Goal: Information Seeking & Learning: Learn about a topic

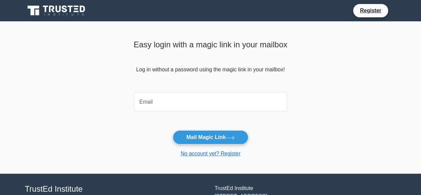
click at [222, 103] on input "email" at bounding box center [211, 101] width 154 height 19
type input "haleegoah@gmail.com"
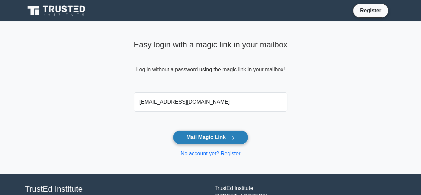
click at [208, 134] on button "Mail Magic Link" at bounding box center [210, 137] width 75 height 14
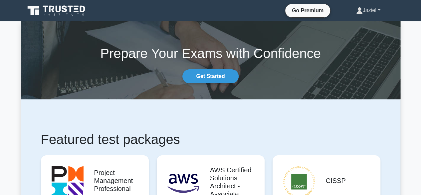
click at [361, 10] on link "Jaziel" at bounding box center [368, 10] width 56 height 13
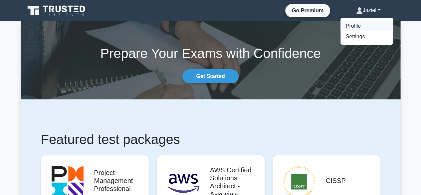
click at [354, 27] on link "Profile" at bounding box center [366, 26] width 53 height 11
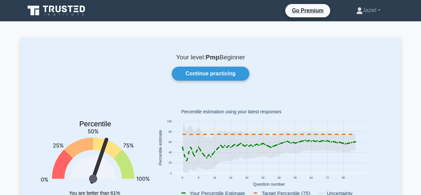
click at [231, 58] on p "Your level: Pmp Beginner" at bounding box center [210, 57] width 347 height 8
drag, startPoint x: 231, startPoint y: 58, endPoint x: 265, endPoint y: 56, distance: 34.0
click at [265, 56] on p "Your level: Pmp Beginner" at bounding box center [210, 57] width 347 height 8
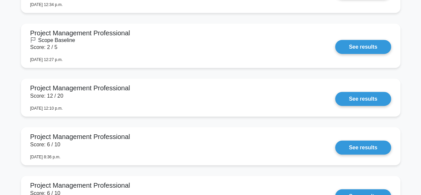
scroll to position [877, 0]
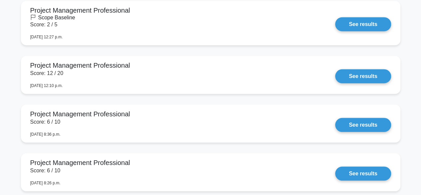
click at [335, 75] on link "See results" at bounding box center [363, 76] width 56 height 14
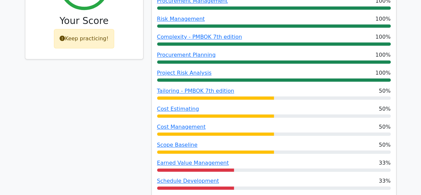
scroll to position [363, 0]
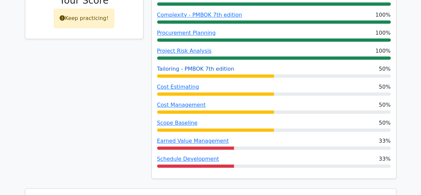
click at [174, 66] on link "Tailoring - PMBOK 7th edition" at bounding box center [195, 69] width 77 height 6
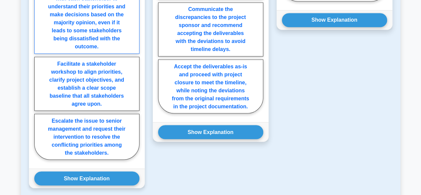
scroll to position [567, 0]
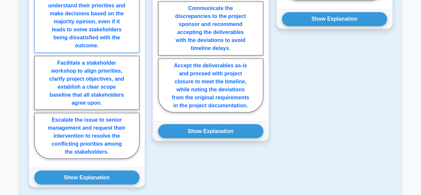
click at [88, 95] on label "Facilitate a stakeholder workshop to align priorities, clarify project objectiv…" at bounding box center [86, 83] width 105 height 54
click at [39, 46] on input "Facilitate a stakeholder workshop to align priorities, clarify project objectiv…" at bounding box center [36, 44] width 4 height 4
radio input "true"
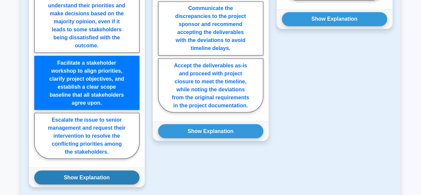
click at [95, 170] on button "Show Explanation" at bounding box center [86, 177] width 105 height 14
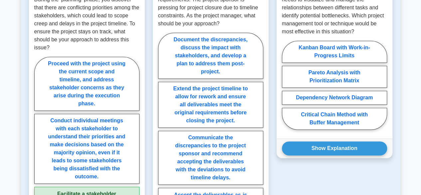
scroll to position [437, 0]
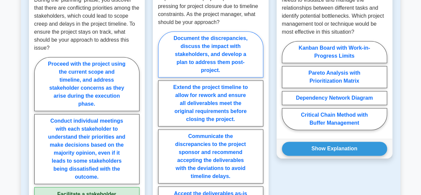
click at [217, 31] on label "Document the discrepancies, discuss the impact with stakeholders, and develop a…" at bounding box center [210, 54] width 105 height 46
click at [162, 135] on input "Document the discrepancies, discuss the impact with stakeholders, and develop a…" at bounding box center [160, 137] width 4 height 4
radio input "true"
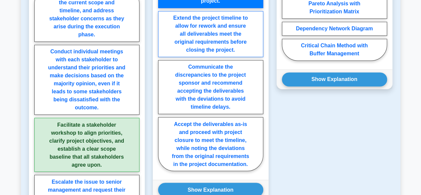
scroll to position [512, 0]
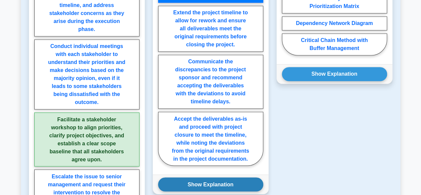
click at [230, 177] on button "Show Explanation" at bounding box center [210, 184] width 105 height 14
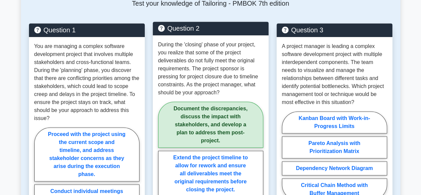
scroll to position [360, 0]
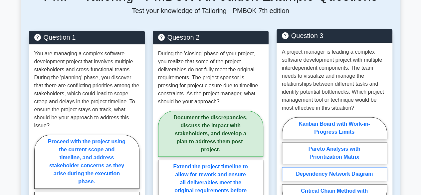
click at [349, 167] on label "Dependency Network Diagram" at bounding box center [334, 174] width 105 height 14
click at [286, 161] on input "Dependency Network Diagram" at bounding box center [284, 163] width 4 height 4
radio input "true"
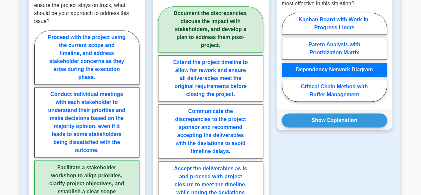
scroll to position [464, 0]
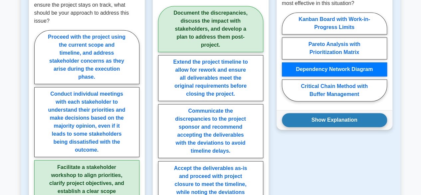
click at [342, 113] on button "Show Explanation" at bounding box center [334, 120] width 105 height 14
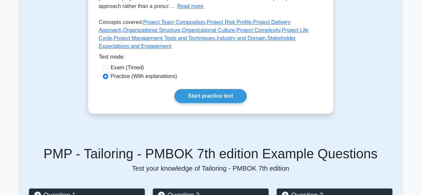
scroll to position [202, 0]
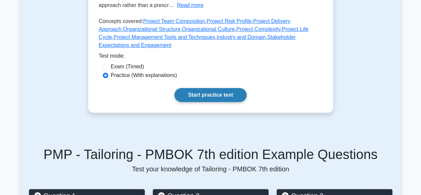
click at [214, 88] on link "Start practice test" at bounding box center [210, 95] width 72 height 14
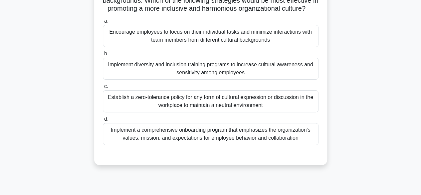
scroll to position [76, 0]
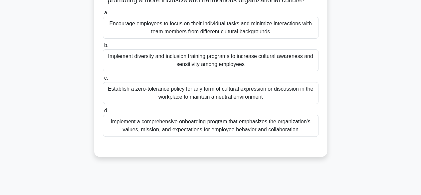
click at [218, 70] on div "Implement diversity and inclusion training programs to increase cultural awaren…" at bounding box center [211, 60] width 216 height 22
click at [103, 48] on input "b. Implement diversity and inclusion training programs to increase cultural awa…" at bounding box center [103, 45] width 0 height 4
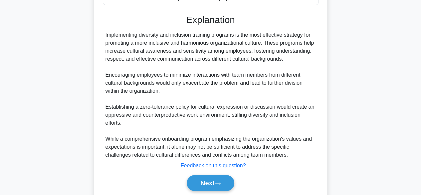
scroll to position [238, 0]
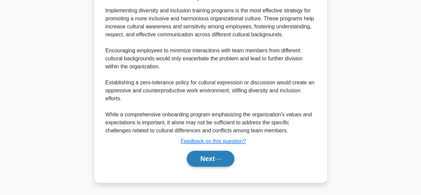
click at [214, 162] on button "Next" at bounding box center [211, 158] width 48 height 16
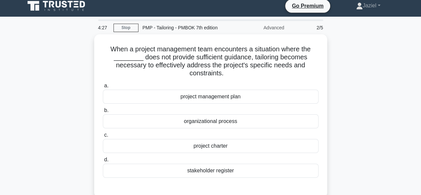
scroll to position [0, 0]
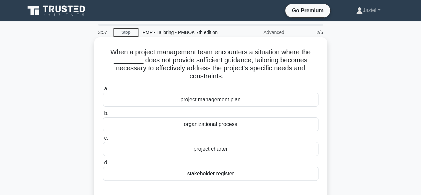
click at [252, 148] on div "project charter" at bounding box center [211, 149] width 216 height 14
click at [103, 140] on input "c. project charter" at bounding box center [103, 138] width 0 height 4
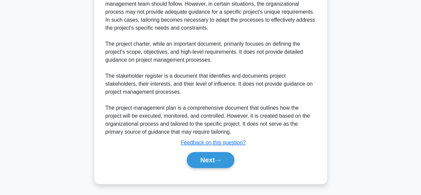
scroll to position [223, 0]
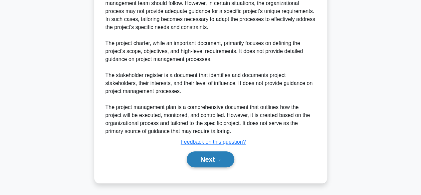
click at [210, 163] on button "Next" at bounding box center [211, 159] width 48 height 16
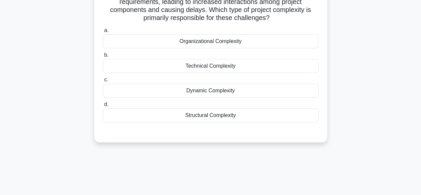
scroll to position [0, 0]
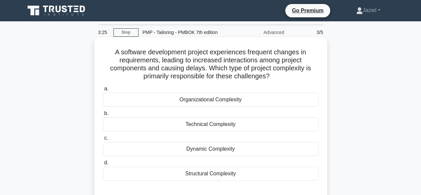
click at [222, 119] on div "Technical Complexity" at bounding box center [211, 124] width 216 height 14
click at [103, 115] on input "b. Technical Complexity" at bounding box center [103, 113] width 0 height 4
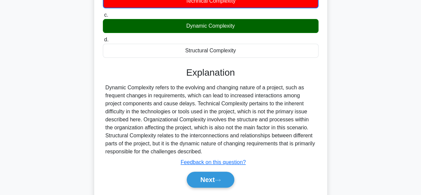
scroll to position [124, 0]
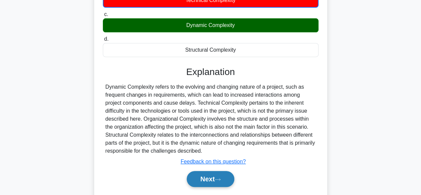
click at [204, 177] on button "Next" at bounding box center [211, 179] width 48 height 16
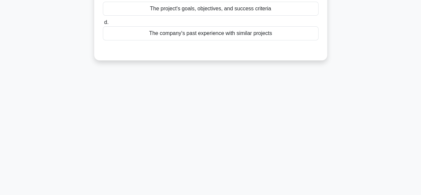
scroll to position [0, 0]
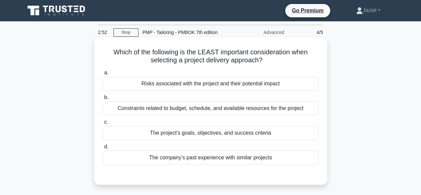
click at [241, 154] on div "The company's past experience with similar projects" at bounding box center [211, 157] width 216 height 14
click at [103, 149] on input "d. The company's past experience with similar projects" at bounding box center [103, 146] width 0 height 4
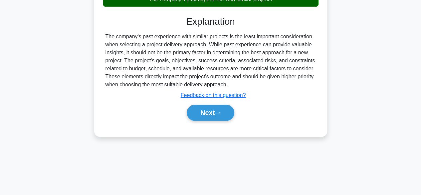
scroll to position [165, 0]
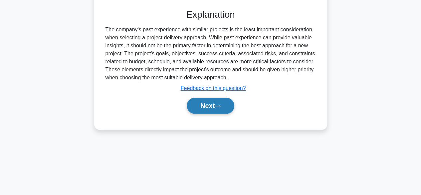
click at [206, 104] on button "Next" at bounding box center [211, 105] width 48 height 16
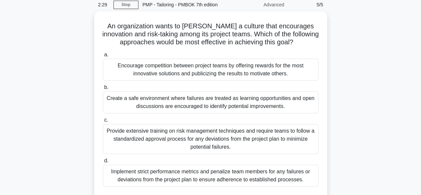
scroll to position [28, 0]
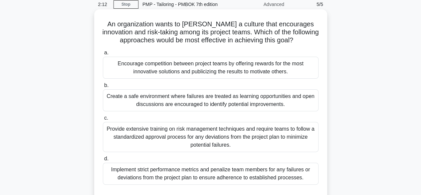
click at [240, 60] on div "Encourage competition between project teams by offering rewards for the most in…" at bounding box center [211, 68] width 216 height 22
click at [103, 55] on input "a. Encourage competition between project teams by offering rewards for the most…" at bounding box center [103, 53] width 0 height 4
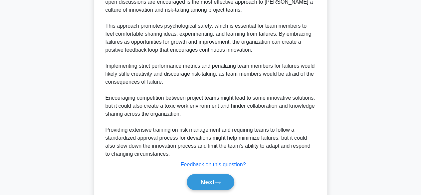
scroll to position [271, 0]
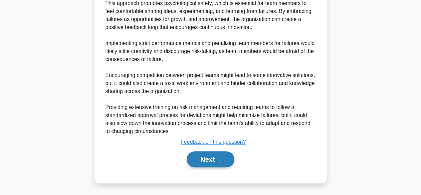
click at [217, 159] on button "Next" at bounding box center [211, 159] width 48 height 16
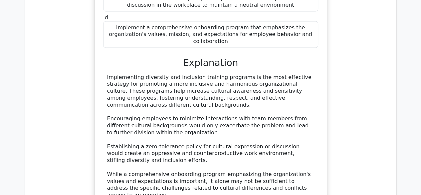
scroll to position [1156, 0]
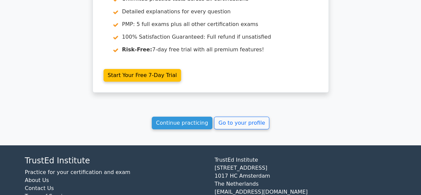
click at [181, 116] on link "Continue practicing" at bounding box center [182, 122] width 61 height 13
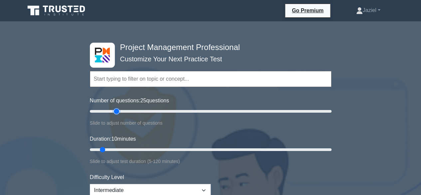
click at [115, 113] on input "Number of questions: 25 questions" at bounding box center [210, 111] width 241 height 8
type input "20"
click at [112, 110] on input "Number of questions: 20 questions" at bounding box center [210, 111] width 241 height 8
click at [127, 148] on input "Duration: 20 minutes" at bounding box center [210, 149] width 241 height 8
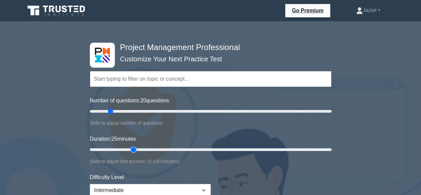
type input "25"
click at [130, 148] on input "Duration: 25 minutes" at bounding box center [210, 149] width 241 height 8
click at [154, 83] on input "text" at bounding box center [210, 79] width 241 height 16
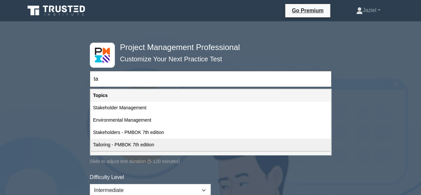
click at [163, 148] on div "Tailoring - PMBOK 7th edition" at bounding box center [210, 144] width 240 height 12
type input "Tailoring - PMBOK 7th edition"
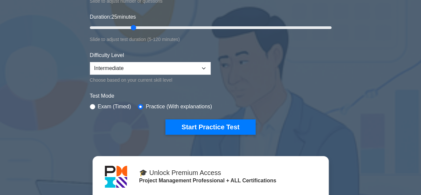
scroll to position [124, 0]
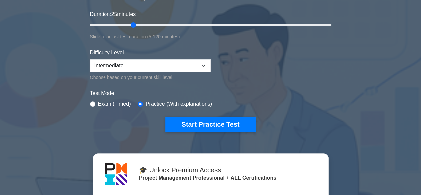
click at [218, 131] on div "Project Management Professional Customize Your Next Practice Test Tailoring - P…" at bounding box center [210, 24] width 249 height 245
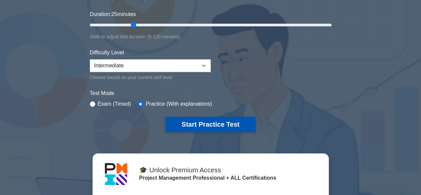
click at [214, 127] on button "Start Practice Test" at bounding box center [210, 123] width 90 height 15
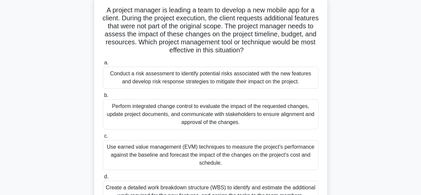
scroll to position [41, 0]
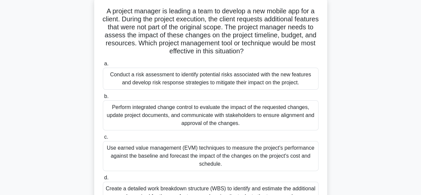
click at [211, 119] on div "Perform integrated change control to evaluate the impact of the requested chang…" at bounding box center [211, 115] width 216 height 30
click at [103, 98] on input "b. Perform integrated change control to evaluate the impact of the requested ch…" at bounding box center [103, 96] width 0 height 4
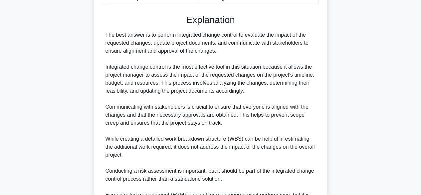
scroll to position [318, 0]
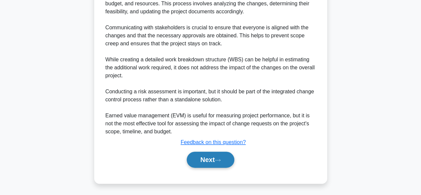
click at [207, 162] on button "Next" at bounding box center [211, 159] width 48 height 16
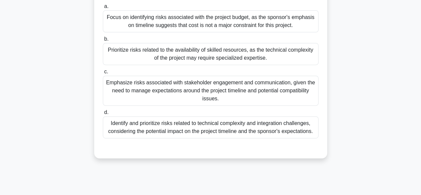
scroll to position [109, 0]
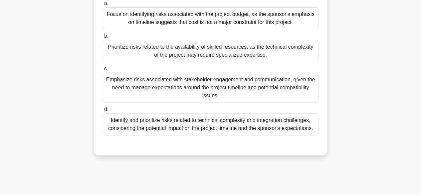
click at [226, 133] on div "Identify and prioritize risks related to technical complexity and integration c…" at bounding box center [211, 124] width 216 height 22
click at [103, 111] on input "d. Identify and prioritize risks related to technical complexity and integratio…" at bounding box center [103, 109] width 0 height 4
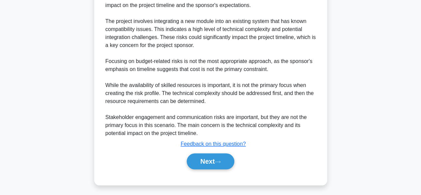
scroll to position [285, 0]
click at [217, 162] on button "Next" at bounding box center [211, 161] width 48 height 16
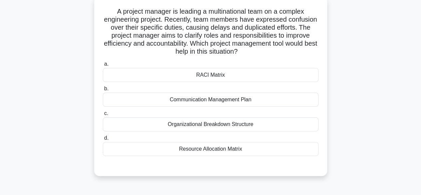
scroll to position [41, 0]
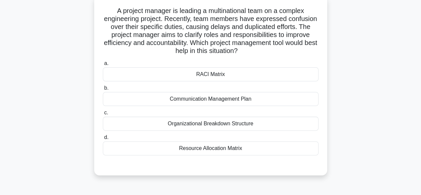
click at [214, 96] on div "Communication Management Plan" at bounding box center [211, 99] width 216 height 14
click at [103, 90] on input "b. Communication Management Plan" at bounding box center [103, 88] width 0 height 4
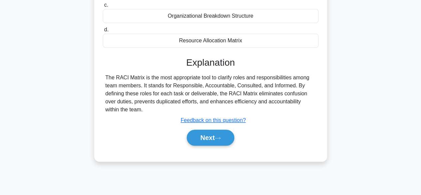
scroll to position [165, 0]
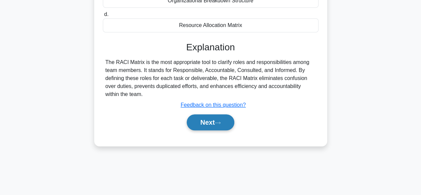
click at [212, 122] on button "Next" at bounding box center [211, 122] width 48 height 16
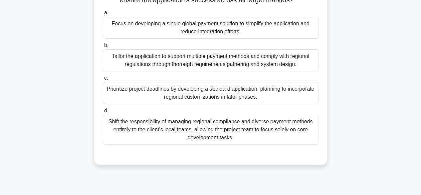
scroll to position [100, 0]
click at [175, 66] on div "Tailor the application to support multiple payment methods and comply with regi…" at bounding box center [211, 60] width 216 height 22
click at [103, 47] on input "b. Tailor the application to support multiple payment methods and comply with r…" at bounding box center [103, 45] width 0 height 4
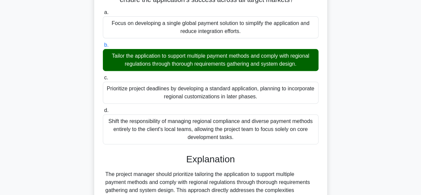
scroll to position [230, 0]
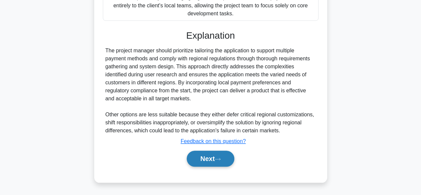
click at [204, 160] on button "Next" at bounding box center [211, 158] width 48 height 16
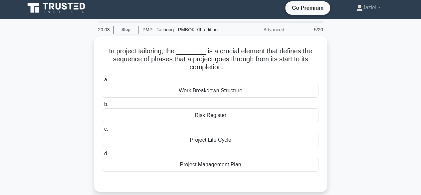
scroll to position [0, 0]
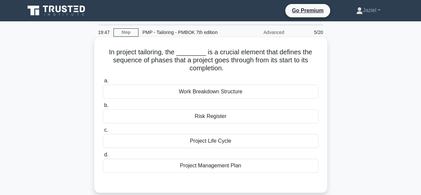
click at [215, 165] on div "Project Management Plan" at bounding box center [211, 165] width 216 height 14
click at [103, 157] on input "d. Project Management Plan" at bounding box center [103, 154] width 0 height 4
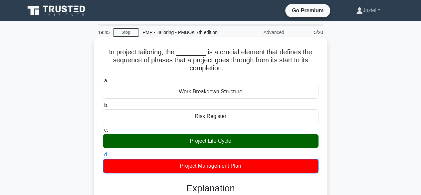
click at [211, 143] on div "Project Life Cycle" at bounding box center [211, 141] width 216 height 14
click at [103, 132] on input "c. Project Life Cycle" at bounding box center [103, 130] width 0 height 4
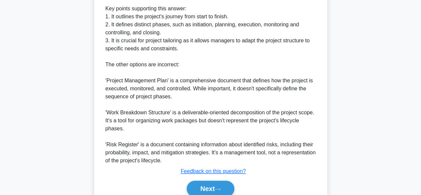
scroll to position [278, 0]
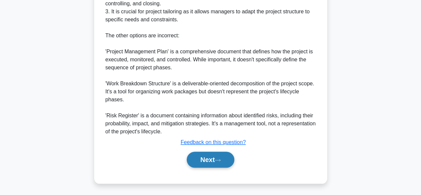
click at [209, 157] on button "Next" at bounding box center [211, 159] width 48 height 16
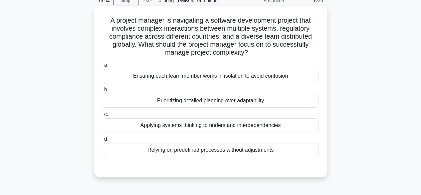
scroll to position [27, 0]
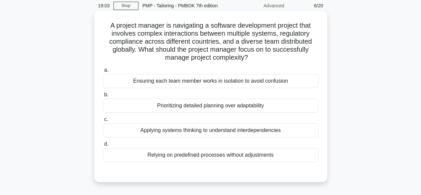
click at [220, 132] on div "Applying systems thinking to understand interdependencies" at bounding box center [211, 130] width 216 height 14
click at [103, 121] on input "c. Applying systems thinking to understand interdependencies" at bounding box center [103, 119] width 0 height 4
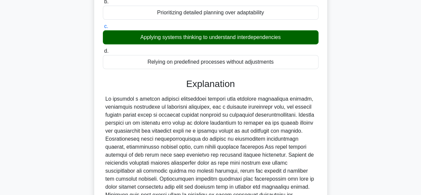
scroll to position [215, 0]
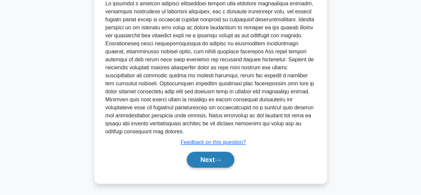
click at [208, 161] on button "Next" at bounding box center [211, 159] width 48 height 16
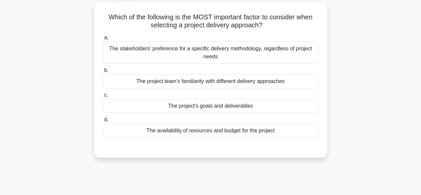
scroll to position [0, 0]
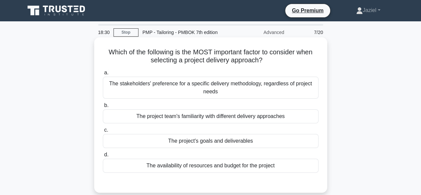
click at [239, 143] on div "The project's goals and deliverables" at bounding box center [211, 141] width 216 height 14
click at [103, 132] on input "c. The project's goals and deliverables" at bounding box center [103, 130] width 0 height 4
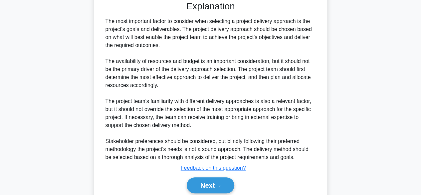
scroll to position [182, 0]
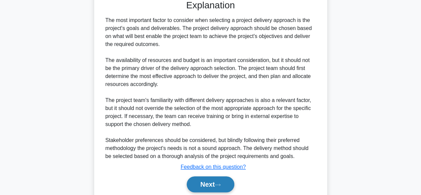
click at [216, 179] on button "Next" at bounding box center [211, 184] width 48 height 16
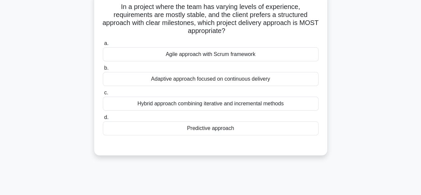
scroll to position [45, 0]
click at [211, 129] on div "Predictive approach" at bounding box center [211, 129] width 216 height 14
click at [103, 120] on input "d. Predictive approach" at bounding box center [103, 118] width 0 height 4
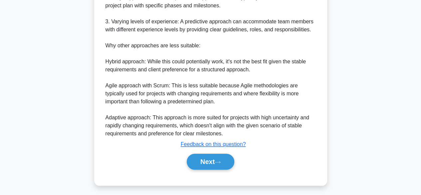
scroll to position [278, 0]
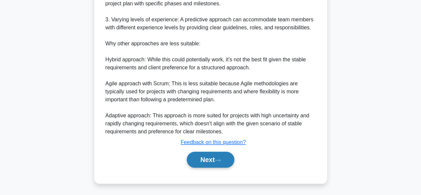
click at [188, 155] on button "Next" at bounding box center [211, 159] width 48 height 16
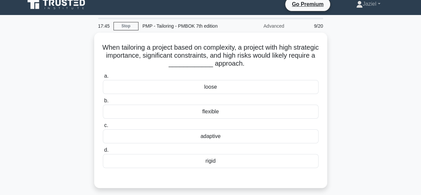
scroll to position [0, 0]
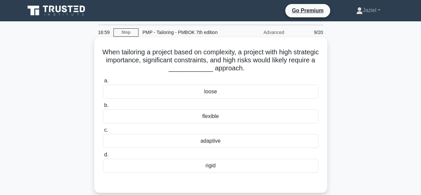
click at [243, 166] on div "rigid" at bounding box center [211, 165] width 216 height 14
click at [103, 157] on input "d. rigid" at bounding box center [103, 154] width 0 height 4
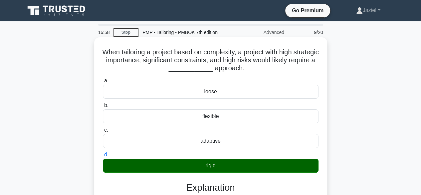
scroll to position [183, 0]
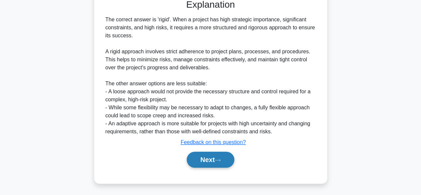
click at [207, 163] on button "Next" at bounding box center [211, 159] width 48 height 16
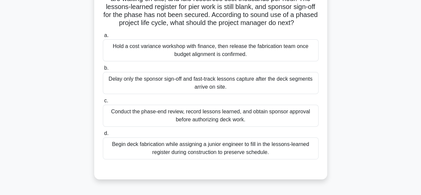
scroll to position [79, 0]
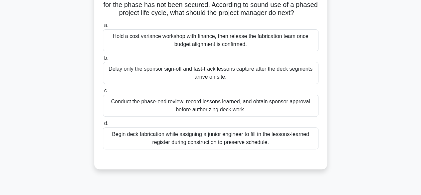
click at [257, 113] on div "Conduct the phase-end review, record lessons learned, and obtain sponsor approv…" at bounding box center [211, 105] width 216 height 22
click at [103, 93] on input "c. Conduct the phase-end review, record lessons learned, and obtain sponsor app…" at bounding box center [103, 90] width 0 height 4
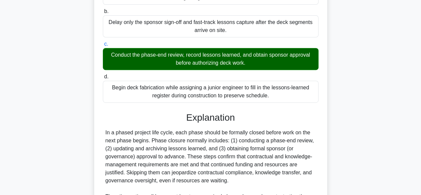
scroll to position [230, 0]
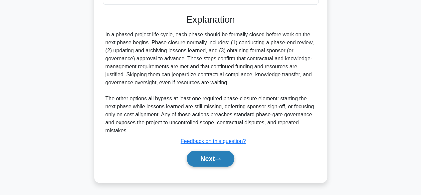
click at [215, 163] on button "Next" at bounding box center [211, 158] width 48 height 16
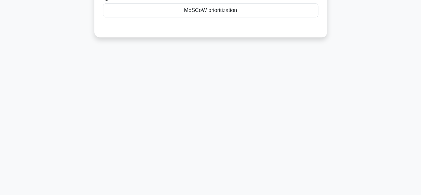
scroll to position [0, 0]
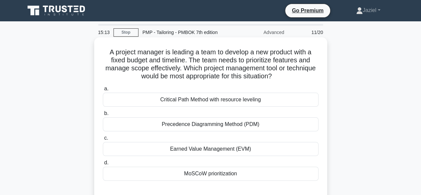
click at [233, 171] on div "MoSCoW prioritization" at bounding box center [211, 173] width 216 height 14
click at [103, 165] on input "d. MoSCoW prioritization" at bounding box center [103, 162] width 0 height 4
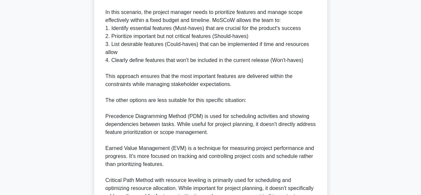
scroll to position [326, 0]
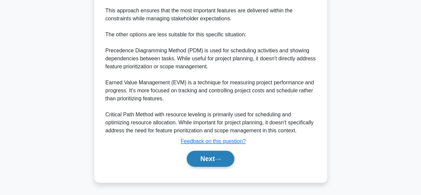
click at [199, 162] on button "Next" at bounding box center [211, 158] width 48 height 16
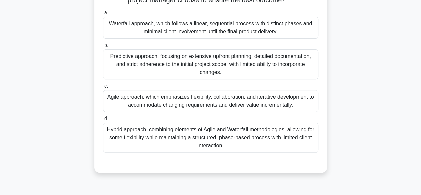
scroll to position [95, 0]
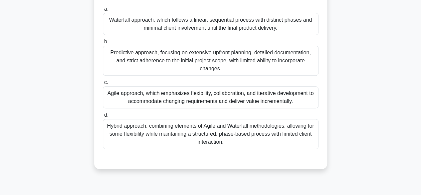
click at [252, 129] on div "Hybrid approach, combining elements of Agile and Waterfall methodologies, allow…" at bounding box center [211, 134] width 216 height 30
click at [103, 117] on input "d. Hybrid approach, combining elements of Agile and Waterfall methodologies, al…" at bounding box center [103, 115] width 0 height 4
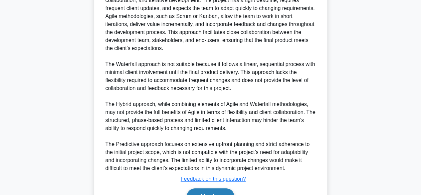
scroll to position [319, 0]
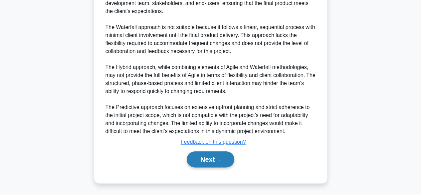
click at [205, 161] on button "Next" at bounding box center [211, 159] width 48 height 16
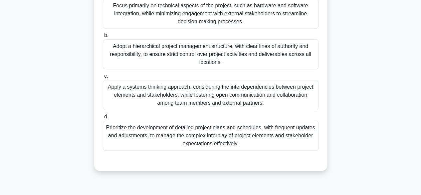
scroll to position [150, 0]
click at [214, 97] on div "Apply a systems thinking approach, considering the interdependencies between pr…" at bounding box center [211, 94] width 216 height 30
click at [103, 78] on input "c. Apply a systems thinking approach, considering the interdependencies between…" at bounding box center [103, 76] width 0 height 4
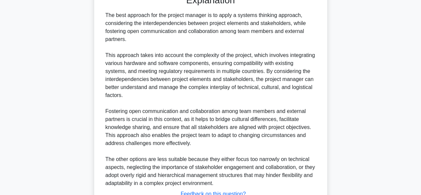
scroll to position [374, 0]
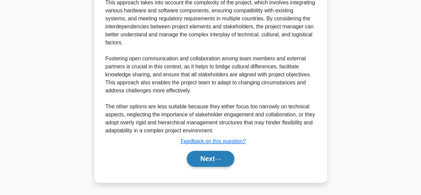
click at [210, 157] on button "Next" at bounding box center [211, 158] width 48 height 16
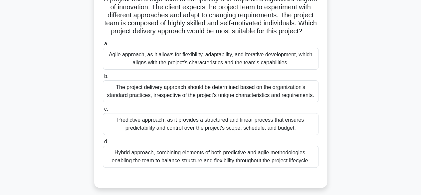
scroll to position [53, 0]
click at [175, 66] on div "Agile approach, as it allows for flexibility, adaptability, and iterative devel…" at bounding box center [211, 58] width 216 height 22
click at [103, 46] on input "a. Agile approach, as it allows for flexibility, adaptability, and iterative de…" at bounding box center [103, 43] width 0 height 4
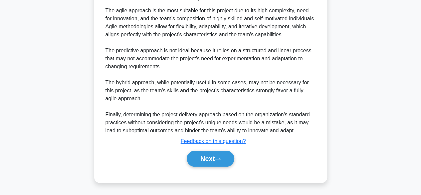
scroll to position [254, 0]
click at [198, 153] on button "Next" at bounding box center [211, 158] width 48 height 16
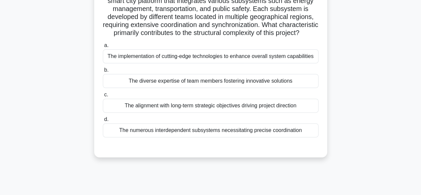
scroll to position [61, 0]
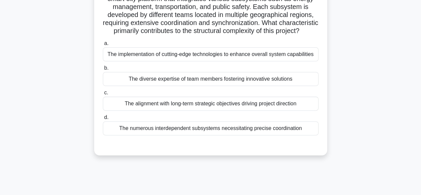
click at [235, 86] on div "The diverse expertise of team members fostering innovative solutions" at bounding box center [211, 79] width 216 height 14
click at [103, 70] on input "b. The diverse expertise of team members fostering innovative solutions" at bounding box center [103, 68] width 0 height 4
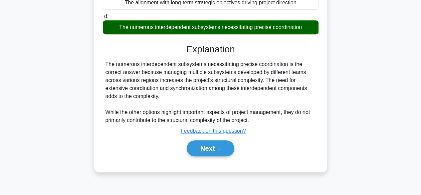
scroll to position [165, 0]
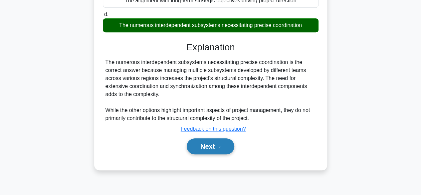
click at [217, 154] on button "Next" at bounding box center [211, 146] width 48 height 16
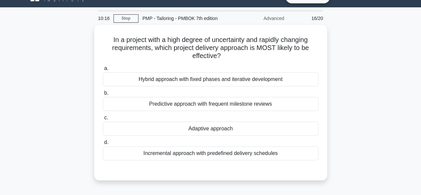
scroll to position [0, 0]
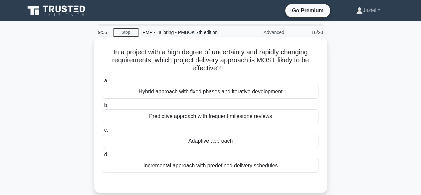
click at [209, 143] on div "Adaptive approach" at bounding box center [211, 141] width 216 height 14
click at [103, 132] on input "c. Adaptive approach" at bounding box center [103, 130] width 0 height 4
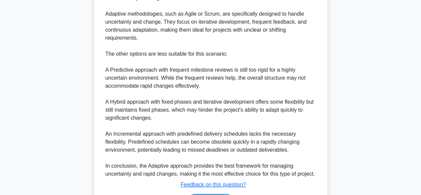
scroll to position [278, 0]
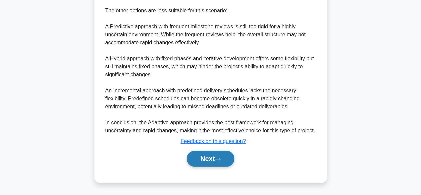
click at [202, 156] on button "Next" at bounding box center [211, 158] width 48 height 16
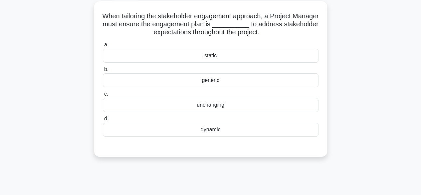
scroll to position [0, 0]
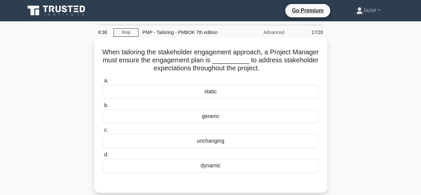
click at [226, 162] on div "dynamic" at bounding box center [211, 165] width 216 height 14
click at [103, 157] on input "d. dynamic" at bounding box center [103, 154] width 0 height 4
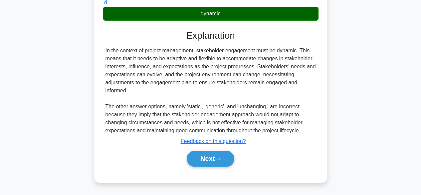
scroll to position [154, 0]
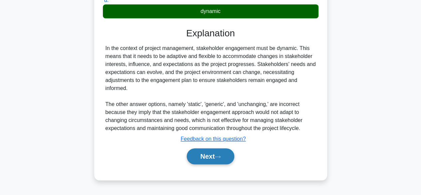
click at [216, 154] on button "Next" at bounding box center [211, 156] width 48 height 16
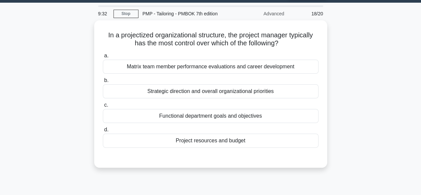
scroll to position [0, 0]
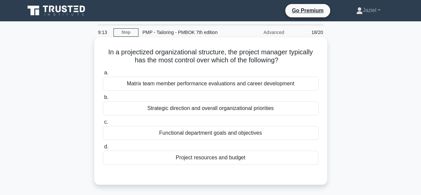
click at [234, 135] on div "Functional department goals and objectives" at bounding box center [211, 133] width 216 height 14
click at [103, 124] on input "c. Functional department goals and objectives" at bounding box center [103, 122] width 0 height 4
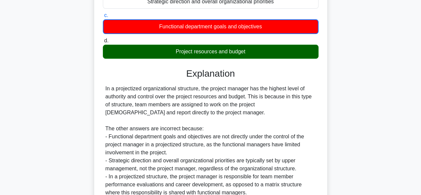
scroll to position [168, 0]
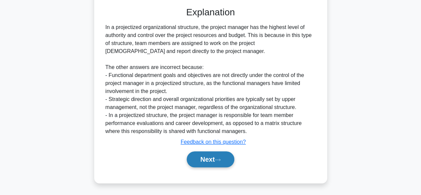
click at [213, 161] on button "Next" at bounding box center [211, 159] width 48 height 16
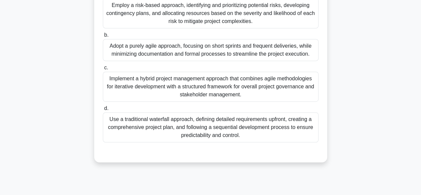
scroll to position [141, 0]
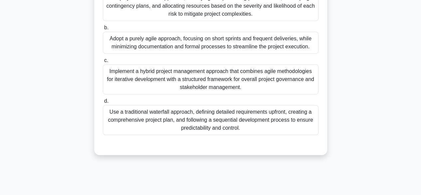
click at [187, 87] on div "Implement a hybrid project management approach that combines agile methodologie…" at bounding box center [211, 79] width 216 height 30
click at [103, 63] on input "c. Implement a hybrid project management approach that combines agile methodolo…" at bounding box center [103, 60] width 0 height 4
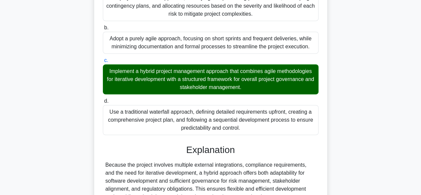
scroll to position [207, 0]
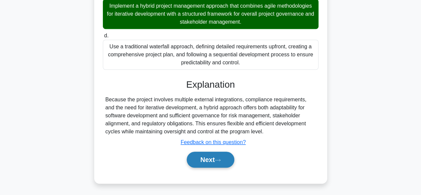
click at [201, 158] on button "Next" at bounding box center [211, 159] width 48 height 16
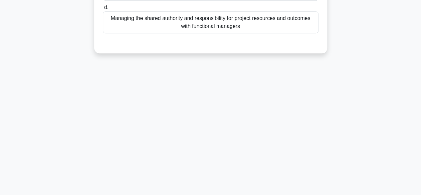
scroll to position [0, 0]
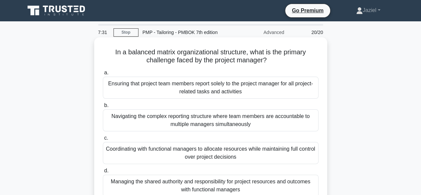
click at [240, 51] on h5 "In a balanced matrix organizational structure, what is the primary challenge fa…" at bounding box center [210, 56] width 217 height 17
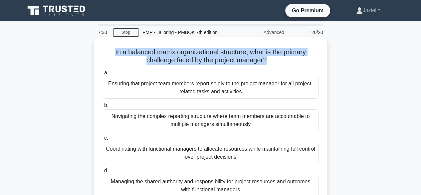
click at [240, 51] on h5 "In a balanced matrix organizational structure, what is the primary challenge fa…" at bounding box center [210, 56] width 217 height 17
copy div "In a balanced matrix organizational structure, what is the primary challenge fa…"
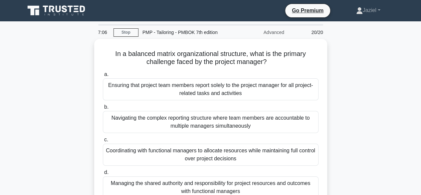
click at [76, 101] on div "In a balanced matrix organizational structure, what is the primary challenge fa…" at bounding box center [210, 132] width 379 height 187
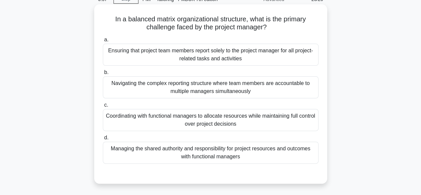
scroll to position [34, 0]
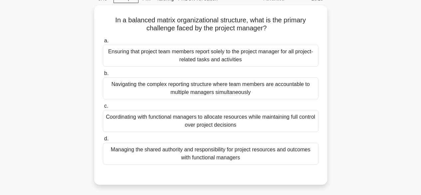
click at [374, 80] on div "In a balanced matrix organizational structure, what is the primary challenge fa…" at bounding box center [210, 98] width 379 height 187
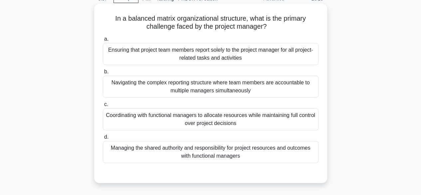
click at [256, 118] on div "Coordinating with functional managers to allocate resources while maintaining f…" at bounding box center [211, 119] width 216 height 22
click at [103, 106] on input "c. Coordinating with functional managers to allocate resources while maintainin…" at bounding box center [103, 104] width 0 height 4
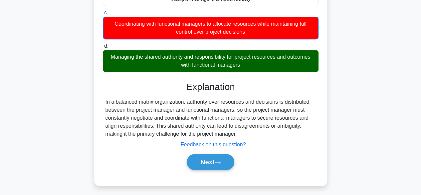
scroll to position [126, 0]
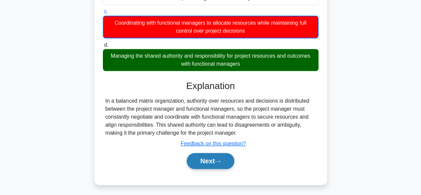
click at [205, 154] on button "Next" at bounding box center [211, 161] width 48 height 16
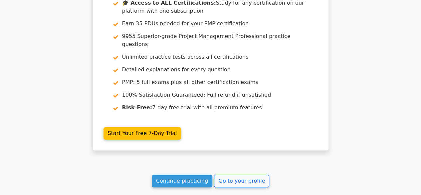
scroll to position [1511, 0]
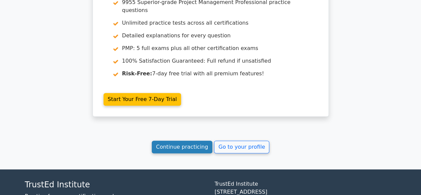
click at [194, 140] on link "Continue practicing" at bounding box center [182, 146] width 61 height 13
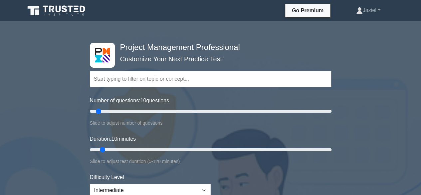
click at [138, 75] on input "text" at bounding box center [210, 79] width 241 height 16
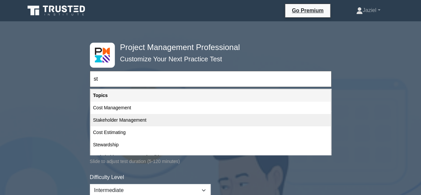
click at [160, 120] on div "Stakeholder Management" at bounding box center [210, 120] width 240 height 12
type input "Stakeholder Management"
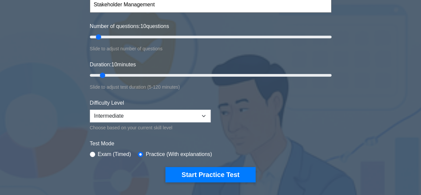
scroll to position [80, 0]
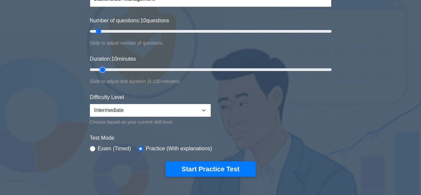
click at [105, 69] on input "Duration: 10 minutes" at bounding box center [210, 70] width 241 height 8
type input "15"
click at [108, 68] on input "Duration: 15 minutes" at bounding box center [210, 70] width 241 height 8
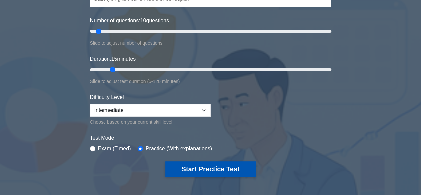
click at [210, 169] on button "Start Practice Test" at bounding box center [210, 168] width 90 height 15
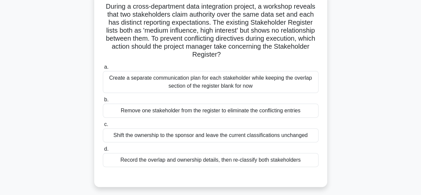
scroll to position [48, 0]
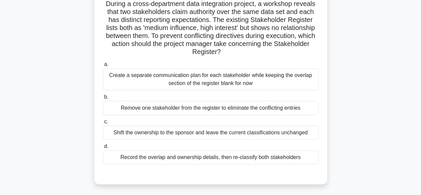
click at [291, 155] on div "Record the overlap and ownership details, then re-classify both stakeholders" at bounding box center [211, 157] width 216 height 14
click at [103, 148] on input "d. Record the overlap and ownership details, then re-classify both stakeholders" at bounding box center [103, 146] width 0 height 4
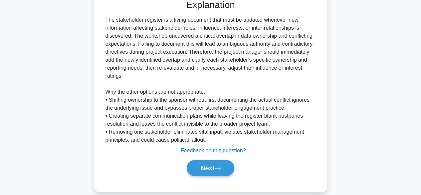
scroll to position [230, 0]
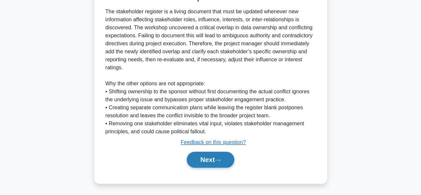
click at [223, 157] on button "Next" at bounding box center [211, 159] width 48 height 16
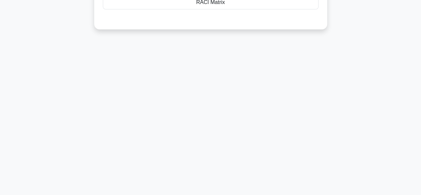
scroll to position [0, 0]
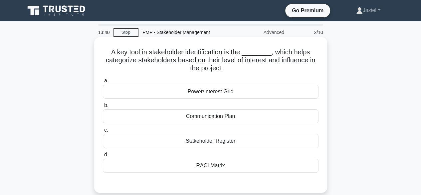
click at [212, 143] on div "Stakeholder Register" at bounding box center [211, 141] width 216 height 14
click at [103, 132] on input "c. Stakeholder Register" at bounding box center [103, 130] width 0 height 4
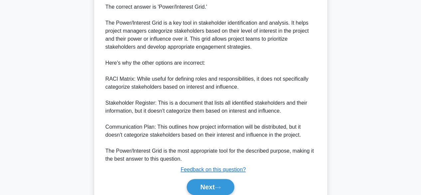
scroll to position [223, 0]
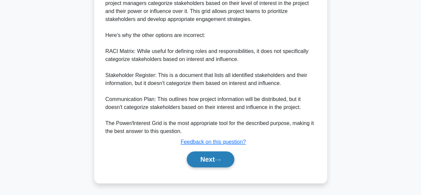
click at [201, 165] on button "Next" at bounding box center [211, 159] width 48 height 16
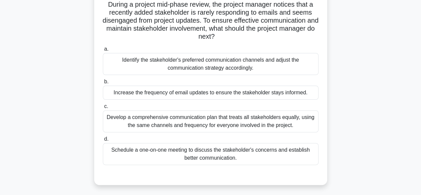
scroll to position [50, 0]
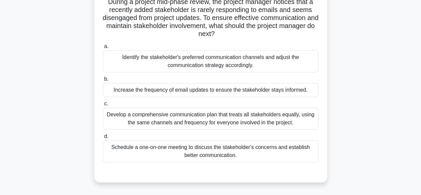
click at [204, 150] on div "Schedule a one-on-one meeting to discuss the stakeholder's concerns and establi…" at bounding box center [211, 151] width 216 height 22
click at [103, 138] on input "d. Schedule a one-on-one meeting to discuss the stakeholder's concerns and esta…" at bounding box center [103, 136] width 0 height 4
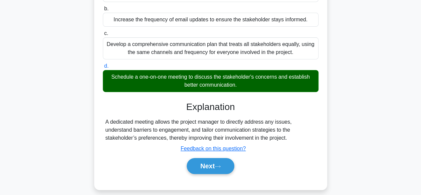
scroll to position [121, 0]
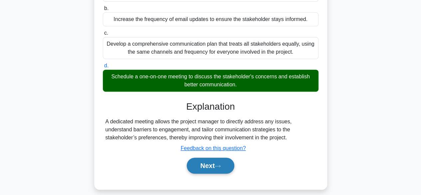
click at [195, 158] on button "Next" at bounding box center [211, 165] width 48 height 16
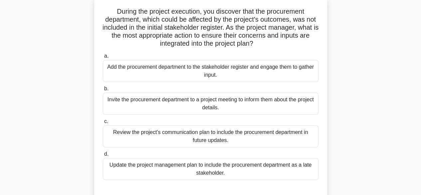
scroll to position [41, 0]
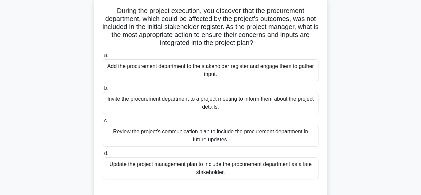
click at [192, 134] on div "Review the project's communication plan to include the procurement department i…" at bounding box center [211, 135] width 216 height 22
click at [103, 123] on input "c. Review the project's communication plan to include the procurement departmen…" at bounding box center [103, 120] width 0 height 4
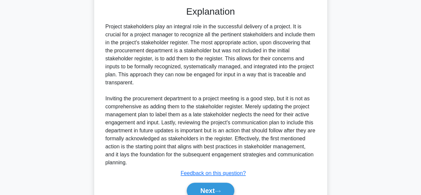
scroll to position [224, 0]
click at [205, 189] on button "Next" at bounding box center [211, 190] width 48 height 16
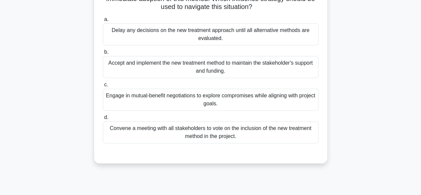
scroll to position [88, 0]
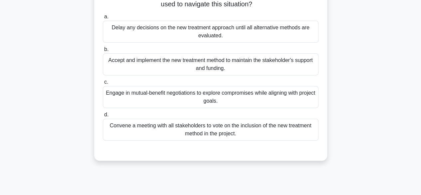
click at [184, 101] on div "Engage in mutual-benefit negotiations to explore compromises while aligning wit…" at bounding box center [211, 97] width 216 height 22
click at [103, 84] on input "c. Engage in mutual-benefit negotiations to explore compromises while aligning …" at bounding box center [103, 82] width 0 height 4
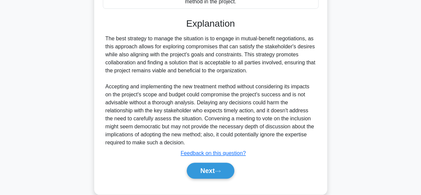
scroll to position [220, 0]
click at [198, 171] on button "Next" at bounding box center [211, 170] width 48 height 16
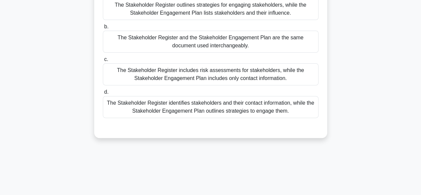
scroll to position [84, 0]
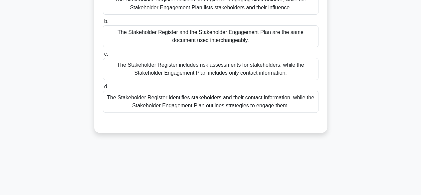
click at [188, 106] on div "The Stakeholder Register identifies stakeholders and their contact information,…" at bounding box center [211, 101] width 216 height 22
click at [103, 89] on input "d. The Stakeholder Register identifies stakeholders and their contact informati…" at bounding box center [103, 86] width 0 height 4
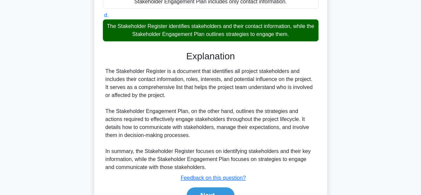
scroll to position [191, 0]
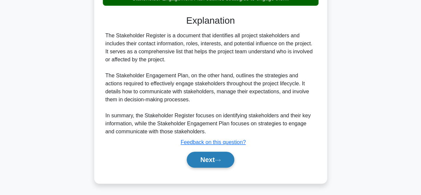
click at [202, 156] on button "Next" at bounding box center [211, 159] width 48 height 16
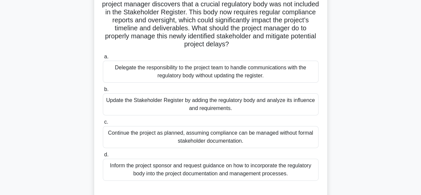
scroll to position [61, 0]
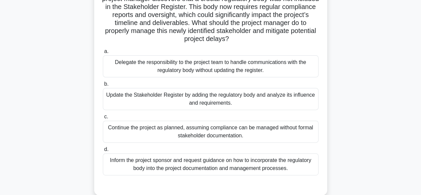
click at [167, 104] on div "Update the Stakeholder Register by adding the regulatory body and analyze its i…" at bounding box center [211, 99] width 216 height 22
click at [103, 86] on input "b. Update the Stakeholder Register by adding the regulatory body and analyze it…" at bounding box center [103, 84] width 0 height 4
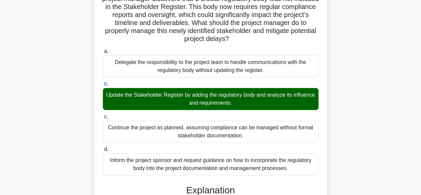
scroll to position [207, 0]
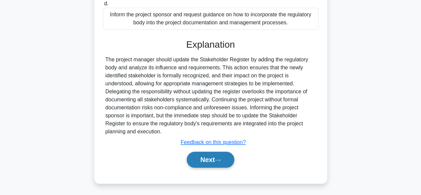
click at [210, 161] on button "Next" at bounding box center [211, 159] width 48 height 16
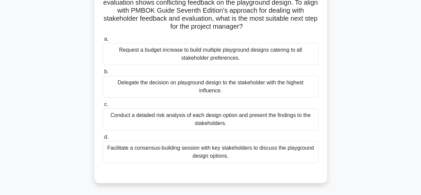
scroll to position [60, 0]
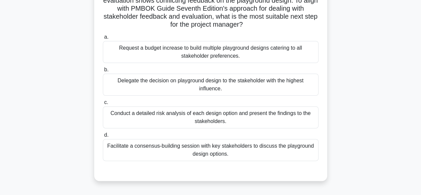
click at [174, 119] on div "Conduct a detailed risk analysis of each design option and present the findings…" at bounding box center [211, 117] width 216 height 22
click at [103, 104] on input "c. Conduct a detailed risk analysis of each design option and present the findi…" at bounding box center [103, 102] width 0 height 4
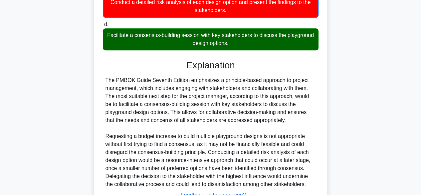
scroll to position [223, 0]
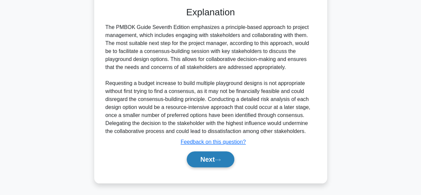
click at [194, 165] on button "Next" at bounding box center [211, 159] width 48 height 16
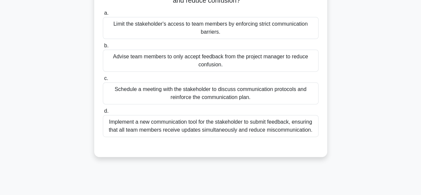
scroll to position [97, 0]
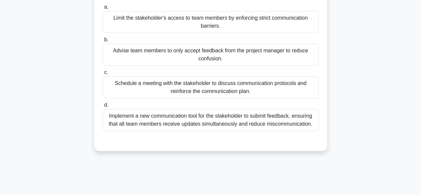
click at [190, 90] on div "Schedule a meeting with the stakeholder to discuss communication protocols and …" at bounding box center [211, 87] width 216 height 22
click at [103, 74] on input "c. Schedule a meeting with the stakeholder to discuss communication protocols a…" at bounding box center [103, 72] width 0 height 4
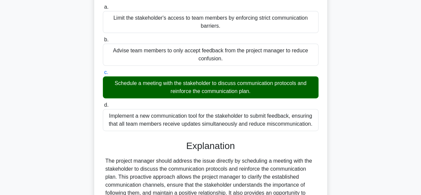
scroll to position [191, 0]
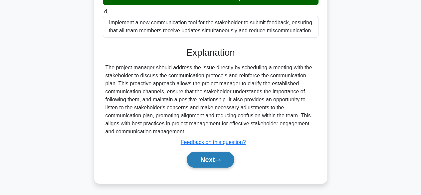
click at [217, 165] on button "Next" at bounding box center [211, 159] width 48 height 16
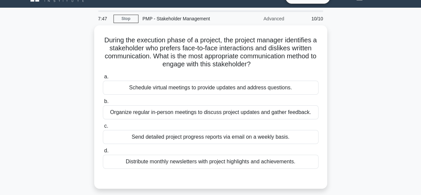
scroll to position [0, 0]
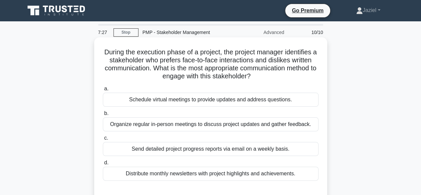
click at [188, 119] on div "Organize regular in-person meetings to discuss project updates and gather feedb…" at bounding box center [211, 124] width 216 height 14
click at [103, 115] on input "b. Organize regular in-person meetings to discuss project updates and gather fe…" at bounding box center [103, 113] width 0 height 4
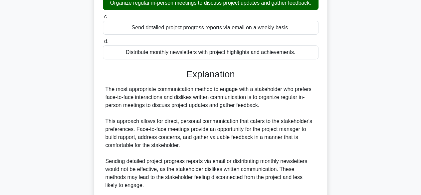
scroll to position [207, 0]
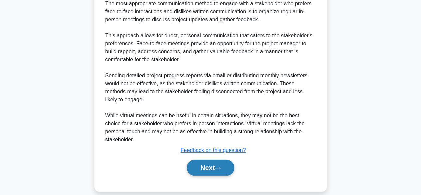
click at [200, 159] on button "Next" at bounding box center [211, 167] width 48 height 16
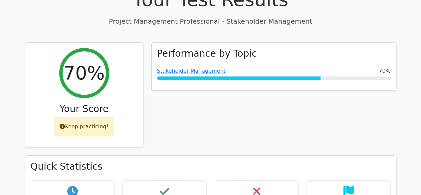
scroll to position [253, 0]
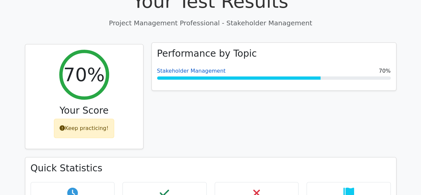
click at [201, 68] on link "Stakeholder Management" at bounding box center [191, 71] width 69 height 6
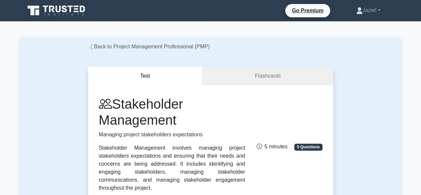
click at [103, 46] on link "Back to Project Management Professional (PMP)" at bounding box center [149, 47] width 122 height 6
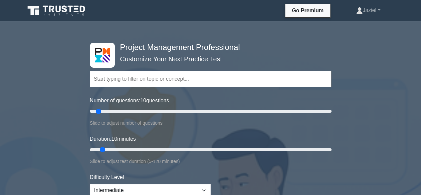
click at [118, 81] on input "text" at bounding box center [210, 79] width 241 height 16
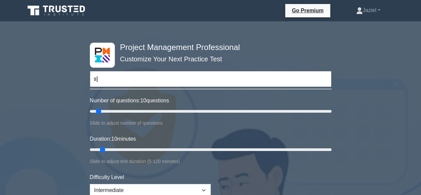
type input "s"
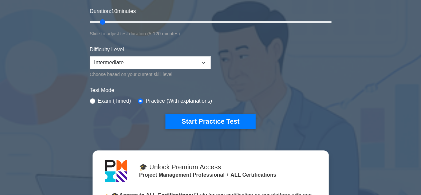
scroll to position [128, 0]
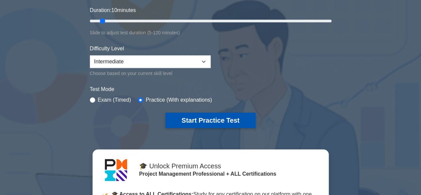
click at [209, 124] on button "Start Practice Test" at bounding box center [210, 119] width 90 height 15
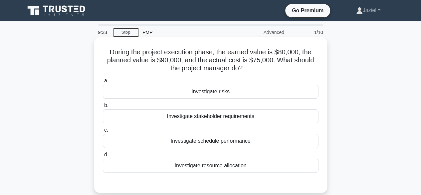
click at [203, 161] on div "Investigate resource allocation" at bounding box center [211, 165] width 216 height 14
click at [103, 157] on input "d. Investigate resource allocation" at bounding box center [103, 154] width 0 height 4
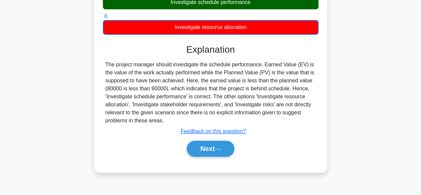
scroll to position [165, 0]
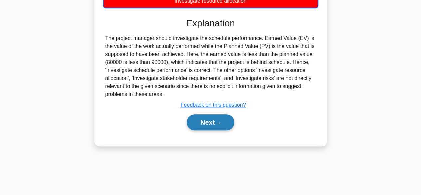
click at [205, 123] on button "Next" at bounding box center [211, 122] width 48 height 16
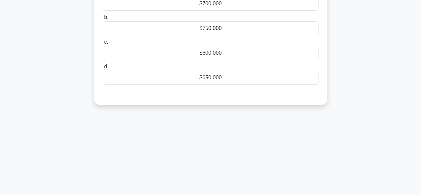
scroll to position [0, 0]
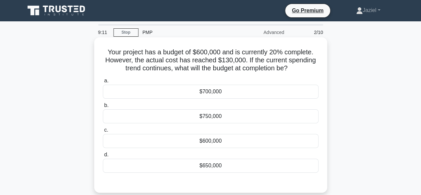
click at [214, 51] on h5 "Your project has a budget of $600,000 and is currently 20% complete. However, t…" at bounding box center [210, 60] width 217 height 25
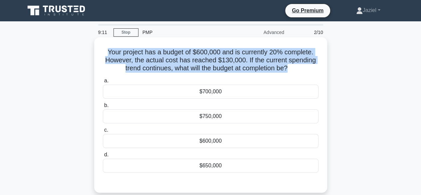
click at [214, 51] on h5 "Your project has a budget of $600,000 and is currently 20% complete. However, t…" at bounding box center [210, 60] width 217 height 25
copy div "Your project has a budget of $600,000 and is currently 20% complete. However, t…"
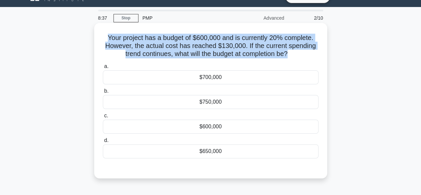
scroll to position [15, 0]
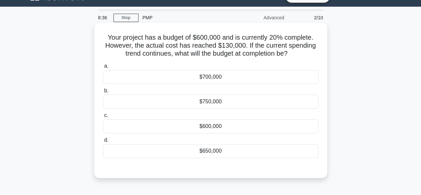
click at [247, 154] on div "$650,000" at bounding box center [211, 151] width 216 height 14
click at [103, 142] on input "d. $650,000" at bounding box center [103, 140] width 0 height 4
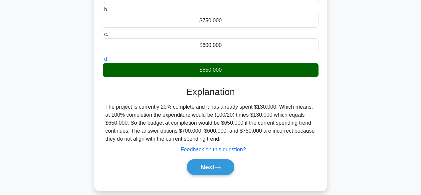
scroll to position [96, 0]
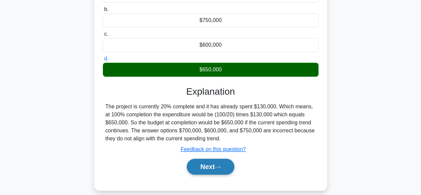
click at [224, 163] on button "Next" at bounding box center [211, 166] width 48 height 16
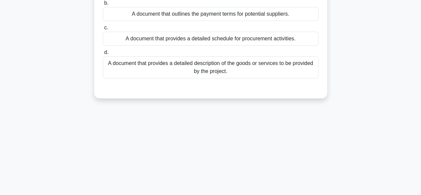
scroll to position [0, 0]
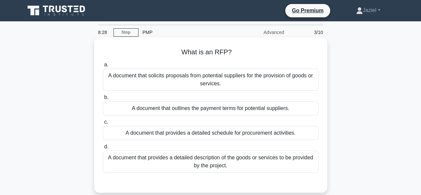
click at [223, 53] on h5 "What is an RFP? .spinner_0XTQ{transform-origin:center;animation:spinner_y6GP .7…" at bounding box center [210, 52] width 217 height 9
copy div "What is an RFP? .spinner_0XTQ{transform-origin:center;animation:spinner_y6GP .7…"
click at [245, 74] on div "A document that solicits proposals from potential suppliers for the provision o…" at bounding box center [211, 80] width 216 height 22
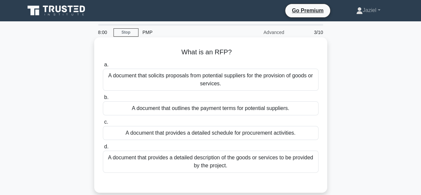
click at [103, 67] on input "a. A document that solicits proposals from potential suppliers for the provisio…" at bounding box center [103, 65] width 0 height 4
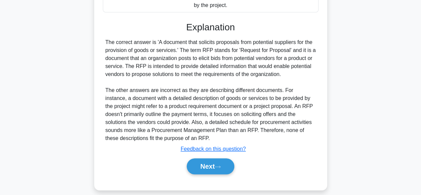
scroll to position [167, 0]
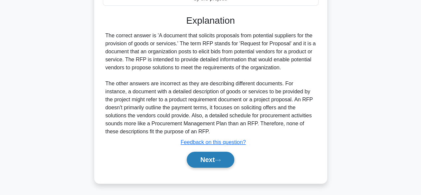
click at [218, 163] on button "Next" at bounding box center [211, 159] width 48 height 16
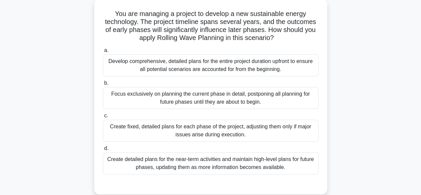
scroll to position [41, 0]
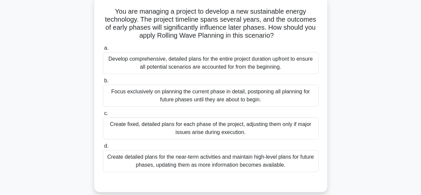
click at [226, 101] on div "Focus exclusively on planning the current phase in detail, postponing all plann…" at bounding box center [211, 95] width 216 height 22
click at [103, 83] on input "b. Focus exclusively on planning the current phase in detail, postponing all pl…" at bounding box center [103, 80] width 0 height 4
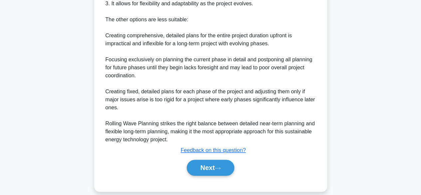
scroll to position [359, 0]
click at [207, 171] on button "Next" at bounding box center [211, 167] width 48 height 16
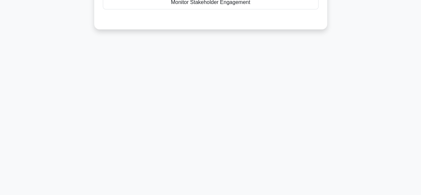
scroll to position [0, 0]
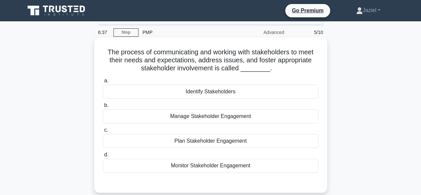
click at [203, 115] on div "Manage Stakeholder Engagement" at bounding box center [211, 116] width 216 height 14
click at [103, 107] on input "b. Manage Stakeholder Engagement" at bounding box center [103, 105] width 0 height 4
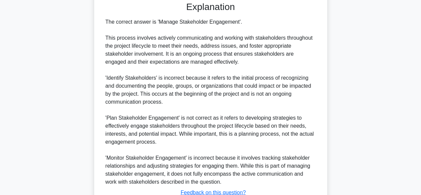
scroll to position [230, 0]
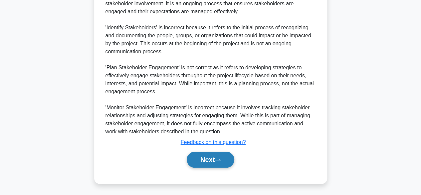
click at [220, 153] on button "Next" at bounding box center [211, 159] width 48 height 16
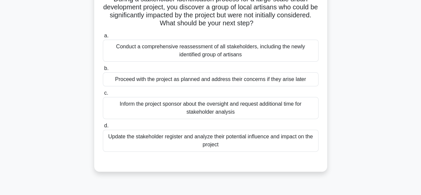
scroll to position [56, 0]
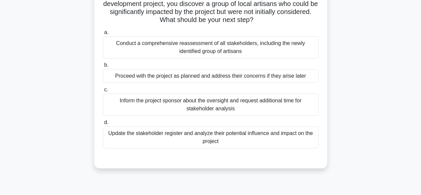
click at [265, 135] on div "Update the stakeholder register and analyze their potential influence and impac…" at bounding box center [211, 137] width 216 height 22
click at [103, 124] on input "d. Update the stakeholder register and analyze their potential influence and im…" at bounding box center [103, 122] width 0 height 4
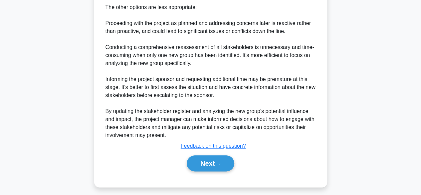
scroll to position [316, 0]
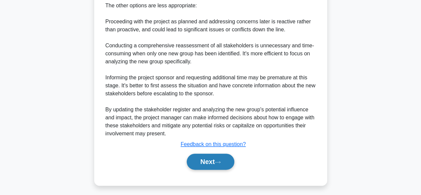
click at [217, 167] on button "Next" at bounding box center [211, 161] width 48 height 16
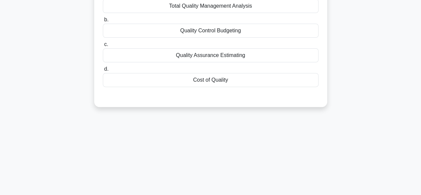
scroll to position [0, 0]
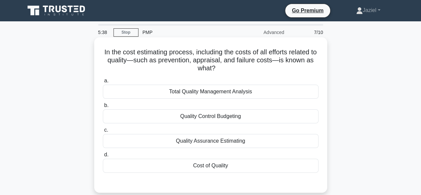
click at [220, 60] on h5 "In the cost estimating process, including the costs of all efforts related to q…" at bounding box center [210, 60] width 217 height 25
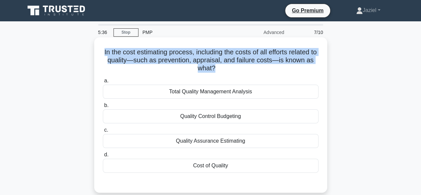
click at [220, 60] on h5 "In the cost estimating process, including the costs of all efforts related to q…" at bounding box center [210, 60] width 217 height 25
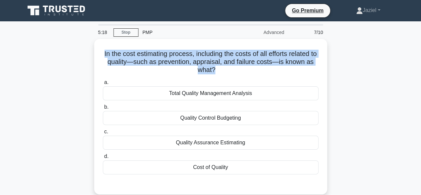
click at [375, 59] on div "In the cost estimating process, including the costs of all efforts related to q…" at bounding box center [210, 120] width 379 height 163
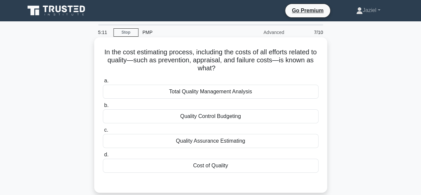
click at [277, 172] on div "a. Total Quality Management Analysis b. Quality Control Budgeting c. d." at bounding box center [210, 124] width 223 height 98
click at [268, 166] on div "Cost of Quality" at bounding box center [211, 165] width 216 height 14
click at [103, 157] on input "d. Cost of Quality" at bounding box center [103, 154] width 0 height 4
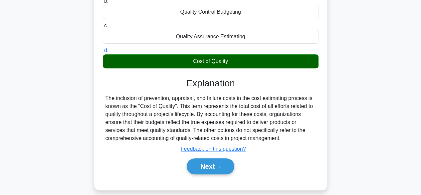
scroll to position [107, 0]
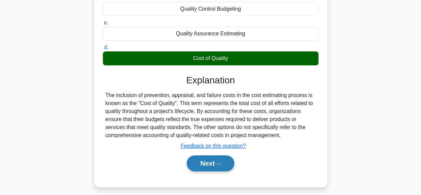
click at [210, 161] on button "Next" at bounding box center [211, 163] width 48 height 16
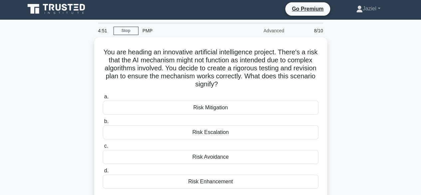
scroll to position [0, 0]
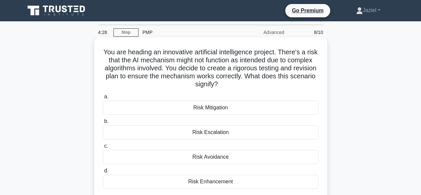
click at [195, 65] on h5 "You are heading an innovative artificial intelligence project. There's a risk t…" at bounding box center [210, 68] width 217 height 41
click at [195, 67] on h5 "You are heading an innovative artificial intelligence project. There's a risk t…" at bounding box center [210, 68] width 217 height 41
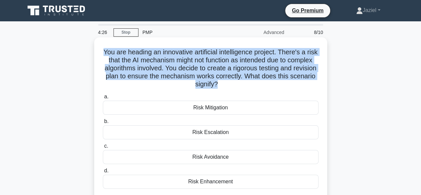
click at [195, 67] on h5 "You are heading an innovative artificial intelligence project. There's a risk t…" at bounding box center [210, 68] width 217 height 41
click at [256, 84] on h5 "You are heading an innovative artificial intelligence project. There's a risk t…" at bounding box center [210, 68] width 217 height 41
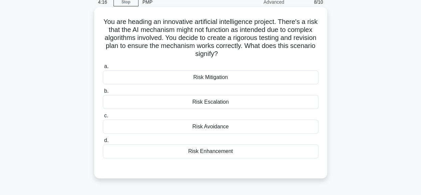
scroll to position [31, 0]
click at [214, 77] on div "Risk Mitigation" at bounding box center [211, 77] width 216 height 14
click at [103, 68] on input "a. Risk Mitigation" at bounding box center [103, 66] width 0 height 4
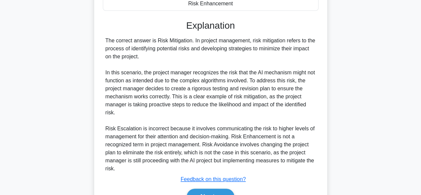
scroll to position [192, 0]
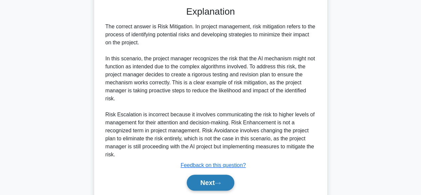
click at [220, 182] on icon at bounding box center [217, 183] width 5 height 2
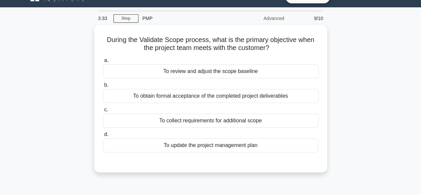
scroll to position [0, 0]
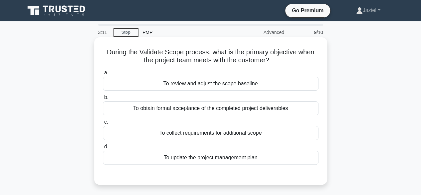
click at [260, 107] on div "To obtain formal acceptance of the completed project deliverables" at bounding box center [211, 108] width 216 height 14
click at [103, 99] on input "b. To obtain formal acceptance of the completed project deliverables" at bounding box center [103, 97] width 0 height 4
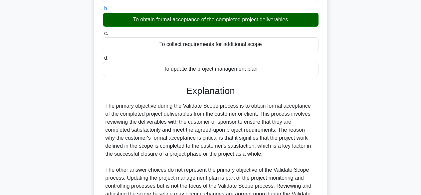
scroll to position [183, 0]
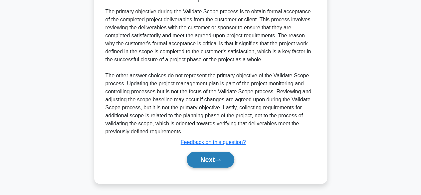
click at [219, 151] on button "Next" at bounding box center [211, 159] width 48 height 16
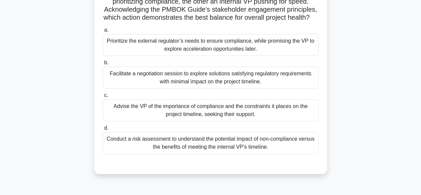
scroll to position [86, 0]
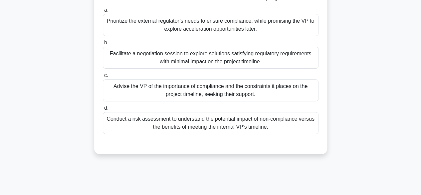
click at [148, 62] on div "Facilitate a negotiation session to explore solutions satisfying regulatory req…" at bounding box center [211, 58] width 216 height 22
click at [103, 45] on input "b. Facilitate a negotiation session to explore solutions satisfying regulatory …" at bounding box center [103, 43] width 0 height 4
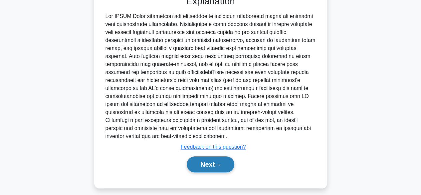
scroll to position [246, 0]
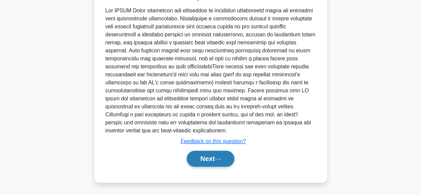
click at [198, 155] on button "Next" at bounding box center [211, 158] width 48 height 16
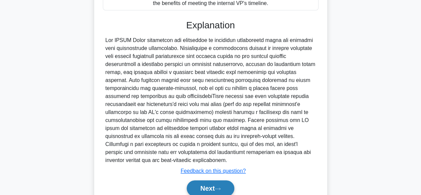
scroll to position [198, 0]
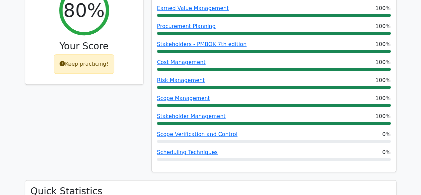
scroll to position [317, 0]
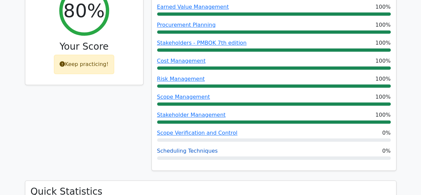
click at [189, 147] on link "Scheduling Techniques" at bounding box center [187, 150] width 61 height 6
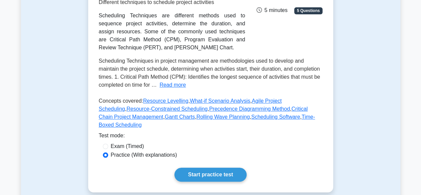
scroll to position [132, 0]
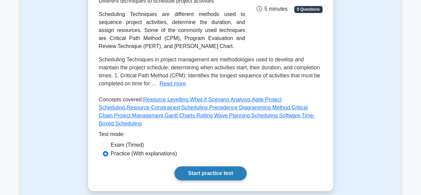
click at [202, 166] on link "Start practice test" at bounding box center [210, 173] width 72 height 14
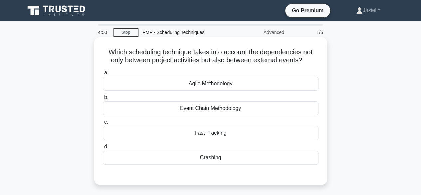
click at [217, 111] on div "Event Chain Methodology" at bounding box center [211, 108] width 216 height 14
click at [103, 99] on input "b. Event Chain Methodology" at bounding box center [103, 97] width 0 height 4
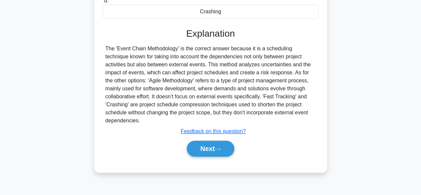
scroll to position [147, 0]
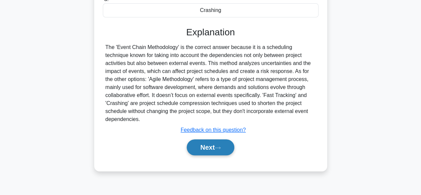
click at [193, 149] on button "Next" at bounding box center [211, 147] width 48 height 16
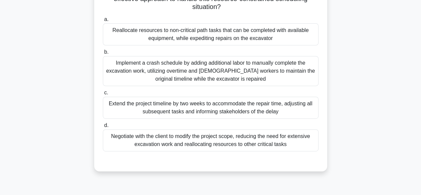
scroll to position [119, 0]
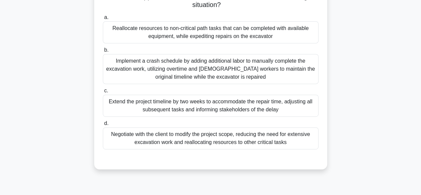
click at [179, 111] on div "Extend the project timeline by two weeks to accommodate the repair time, adjust…" at bounding box center [211, 105] width 216 height 22
click at [103, 93] on input "c. Extend the project timeline by two weeks to accommodate the repair time, adj…" at bounding box center [103, 90] width 0 height 4
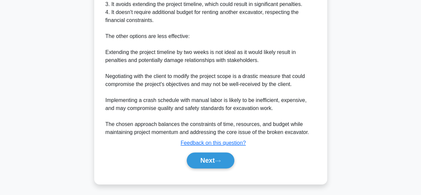
scroll to position [367, 0]
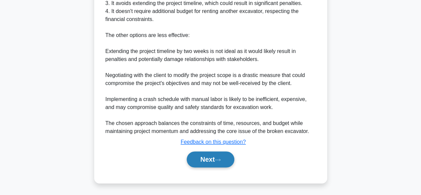
click at [198, 161] on button "Next" at bounding box center [211, 159] width 48 height 16
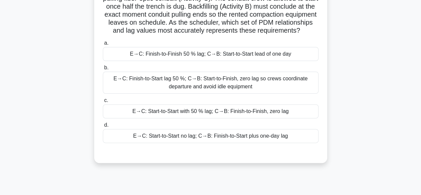
scroll to position [0, 0]
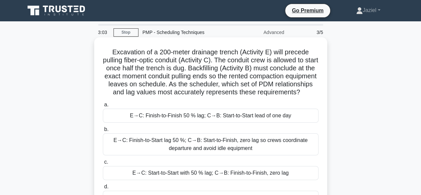
click at [236, 148] on div "E→C: Finish-to-Start lag 50 %; C→B: Start-to-Finish, zero lag so crews coordina…" at bounding box center [211, 144] width 216 height 22
click at [103, 131] on input "b. E→C: Finish-to-Start lag 50 %; C→B: Start-to-Finish, zero lag so crews coord…" at bounding box center [103, 129] width 0 height 4
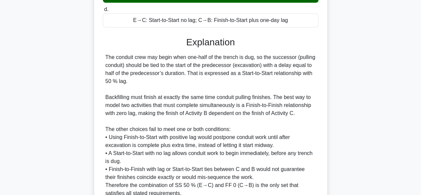
scroll to position [247, 0]
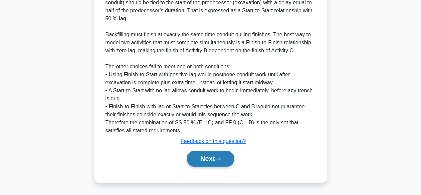
click at [220, 154] on button "Next" at bounding box center [211, 158] width 48 height 16
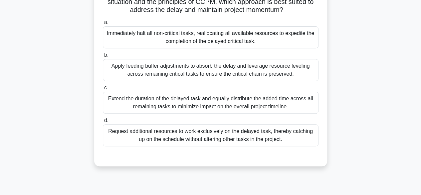
scroll to position [0, 0]
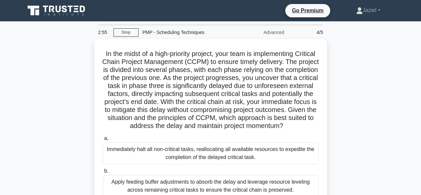
click at [176, 31] on div "PMP - Scheduling Techniques" at bounding box center [183, 32] width 91 height 13
copy div "PMP - Scheduling Techniques"
click at [388, 90] on div "In the midst of a high-priority project, your team is implementing Critical Cha…" at bounding box center [210, 164] width 379 height 251
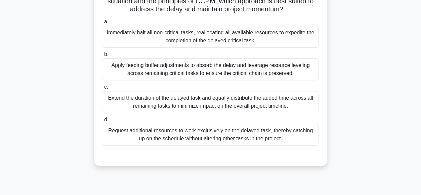
scroll to position [115, 0]
click at [230, 75] on div "Apply feeding buffer adjustments to absorb the delay and leverage resource leve…" at bounding box center [211, 69] width 216 height 22
click at [103, 56] on input "b. Apply feeding buffer adjustments to absorb the delay and leverage resource l…" at bounding box center [103, 54] width 0 height 4
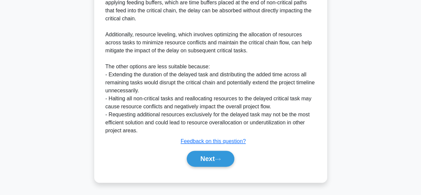
scroll to position [350, 0]
click at [201, 155] on button "Next" at bounding box center [211, 158] width 48 height 16
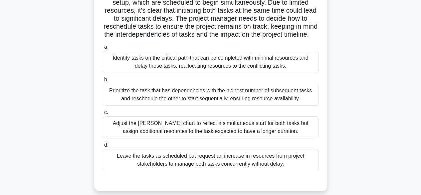
scroll to position [77, 0]
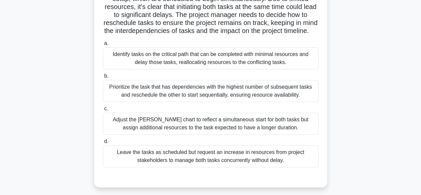
click at [215, 128] on div "Adjust the [PERSON_NAME] chart to reflect a simultaneous start for both tasks b…" at bounding box center [211, 123] width 216 height 22
click at [103, 111] on input "c. Adjust the [PERSON_NAME] chart to reflect a simultaneous start for both task…" at bounding box center [103, 108] width 0 height 4
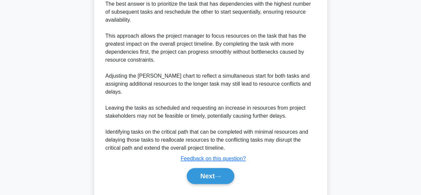
scroll to position [287, 0]
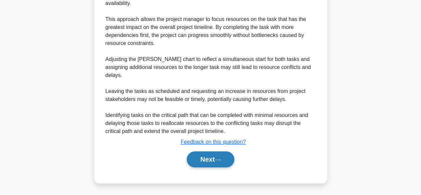
click at [205, 153] on button "Next" at bounding box center [211, 159] width 48 height 16
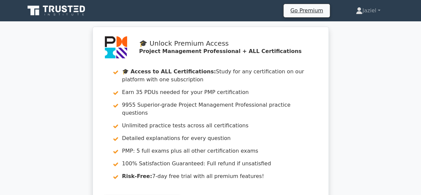
click at [391, 74] on div "🎓 Unlock Premium Access Project Management Professional + ALL Certifications 🎓 …" at bounding box center [210, 127] width 421 height 200
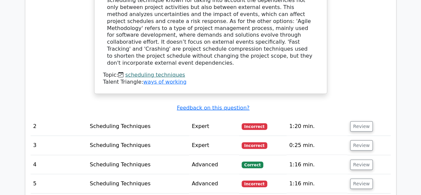
scroll to position [724, 0]
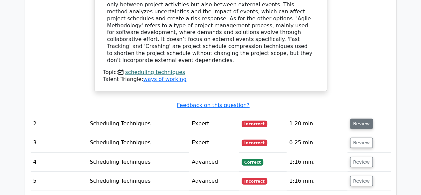
click at [363, 118] on button "Review" at bounding box center [361, 123] width 23 height 10
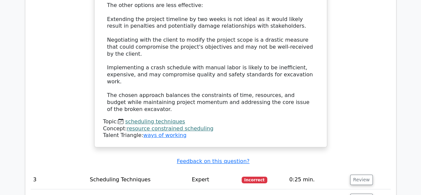
scroll to position [1232, 0]
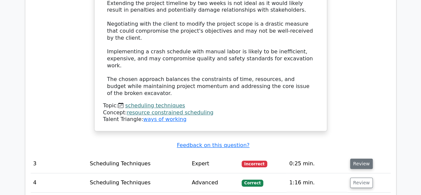
click at [355, 158] on button "Review" at bounding box center [361, 163] width 23 height 10
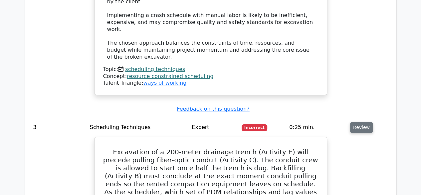
scroll to position [1268, 0]
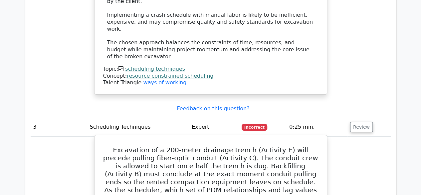
click at [220, 146] on h5 "Excavation of a 200-meter drainage trench (Activity E) will precede pulling fib…" at bounding box center [210, 174] width 216 height 56
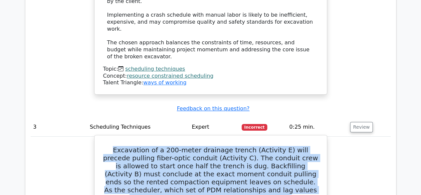
click at [220, 146] on h5 "Excavation of a 200-meter drainage trench (Activity E) will precede pulling fib…" at bounding box center [210, 174] width 216 height 56
copy div "Excavation of a 200-meter drainage trench (Activity E) will precede pulling fib…"
